Goal: Find specific page/section: Find specific page/section

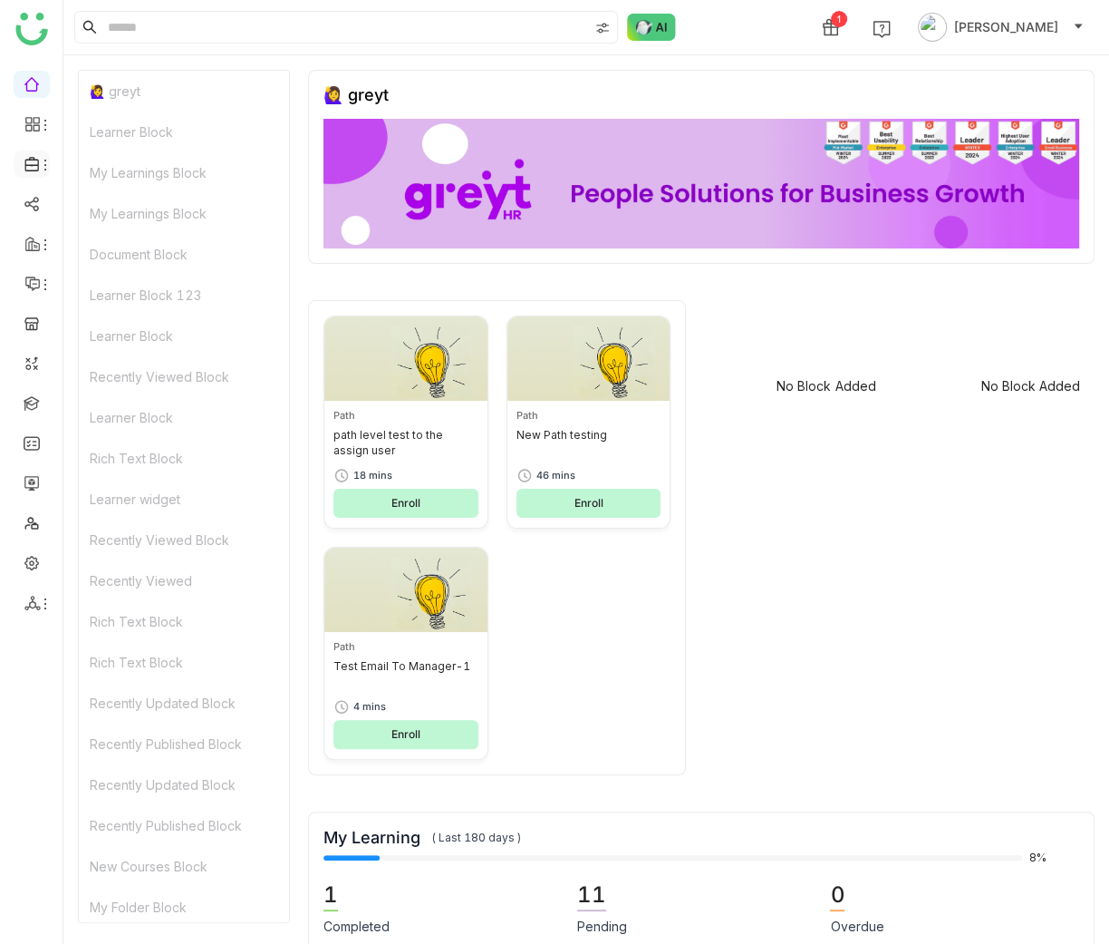
click at [34, 172] on li at bounding box center [32, 163] width 36 height 27
click at [38, 170] on icon at bounding box center [45, 165] width 15 height 15
click at [147, 262] on link "Library" at bounding box center [126, 268] width 118 height 13
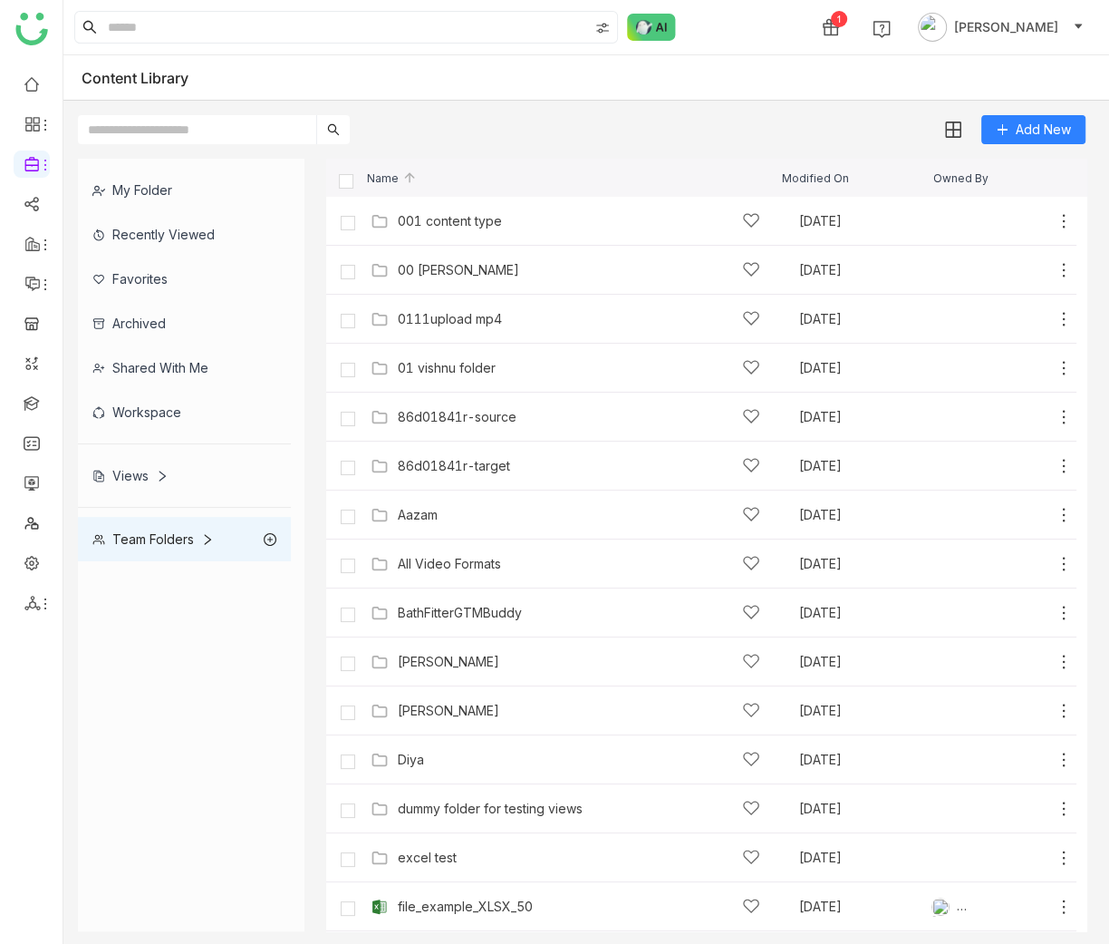
click at [217, 122] on input "text" at bounding box center [197, 129] width 238 height 29
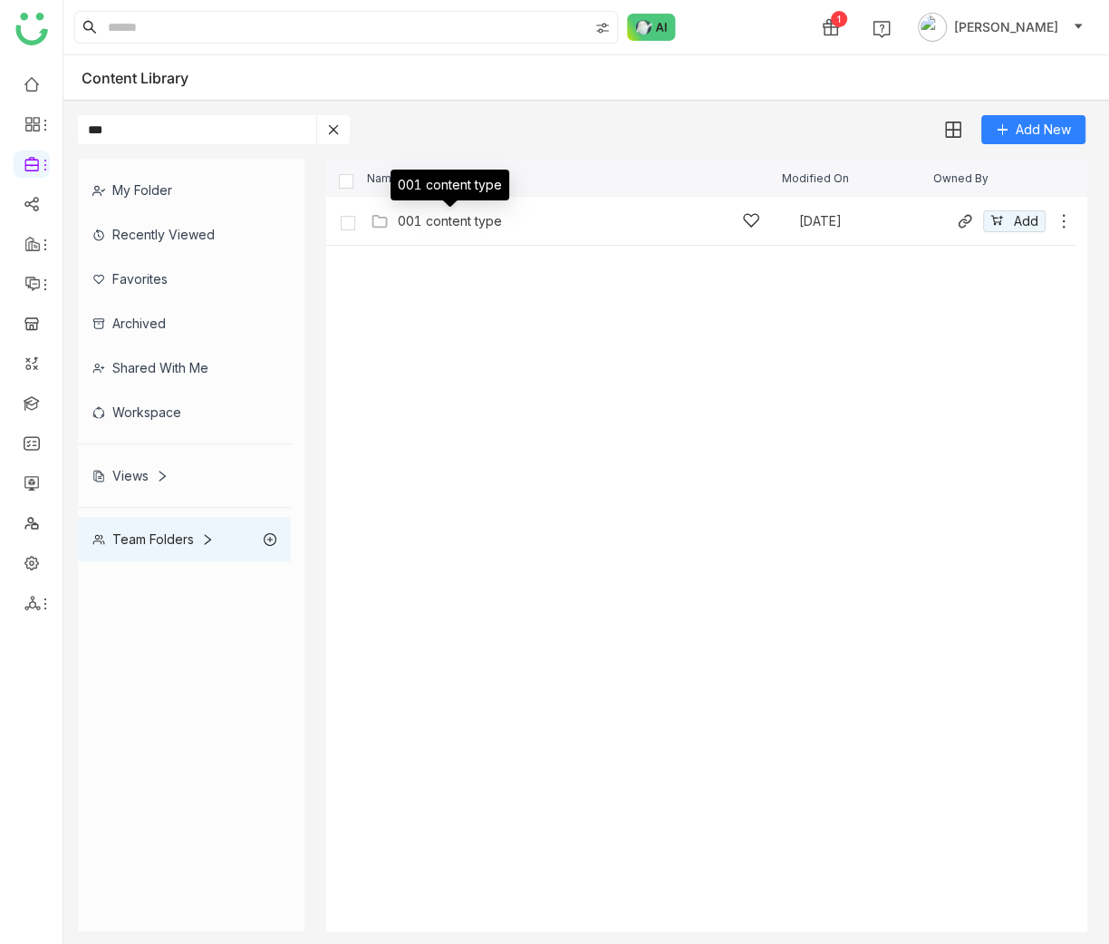
type input "***"
click at [454, 222] on div "001 content type" at bounding box center [450, 221] width 104 height 15
